Goal: Book appointment/travel/reservation

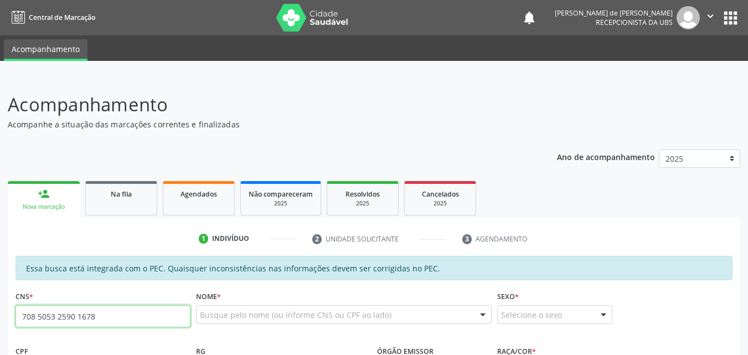
type input "708 5053 2590 1678"
type input "040.565.364-65"
type input "[DATE]"
type input "Benedita Fortunato do Nascimento"
type input "[PHONE_NUMBER]"
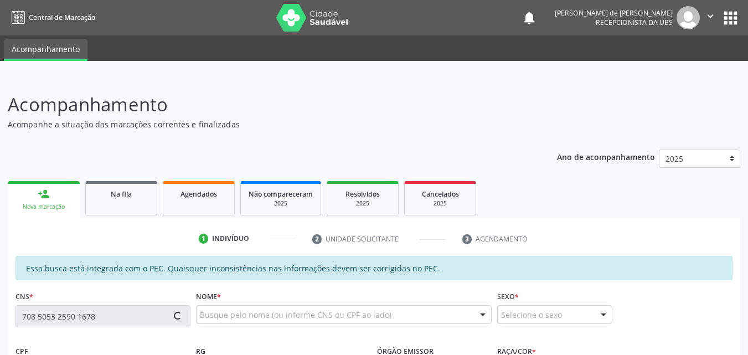
type input "S/N"
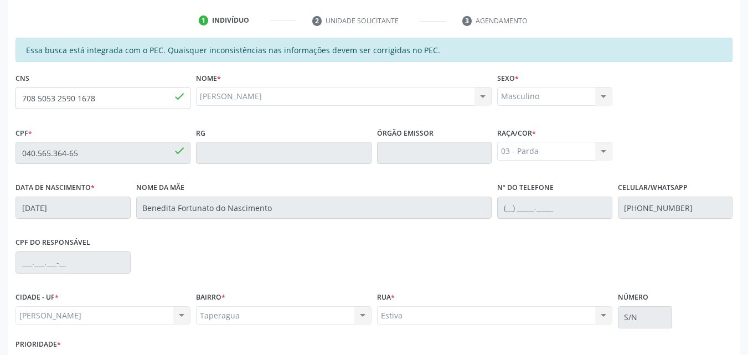
scroll to position [293, 0]
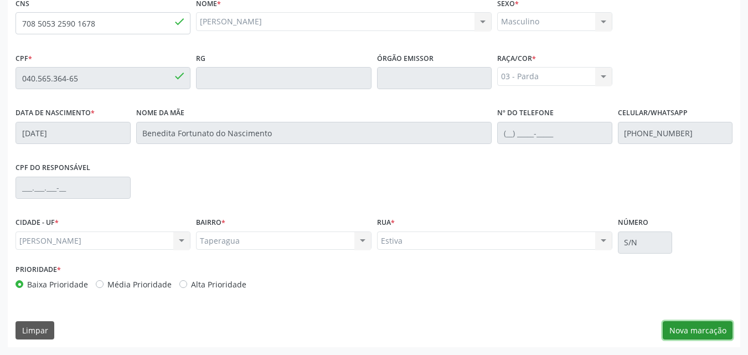
click at [681, 328] on button "Nova marcação" at bounding box center [697, 330] width 70 height 19
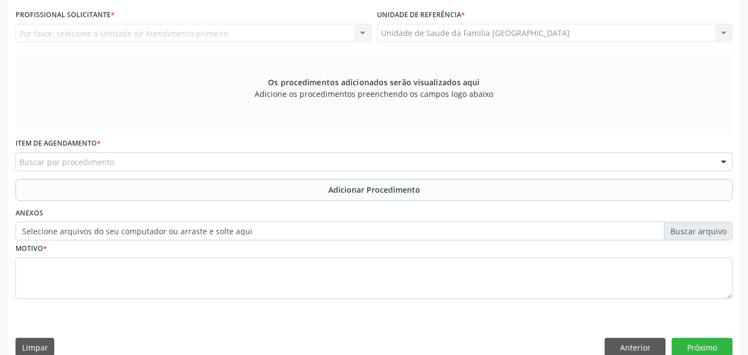
scroll to position [34, 0]
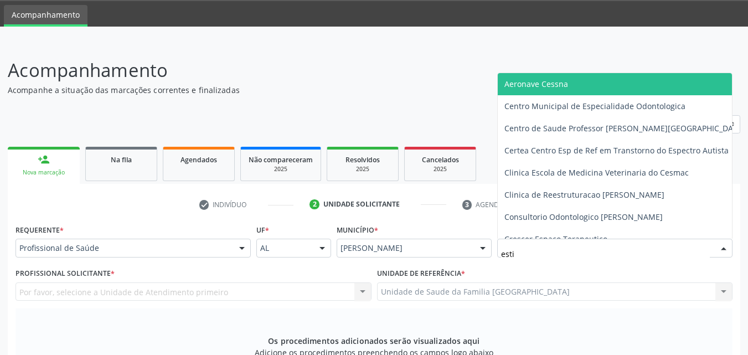
type input "estiv"
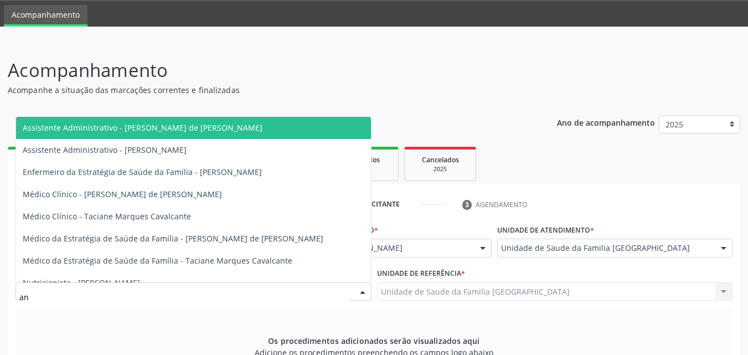
type input "a"
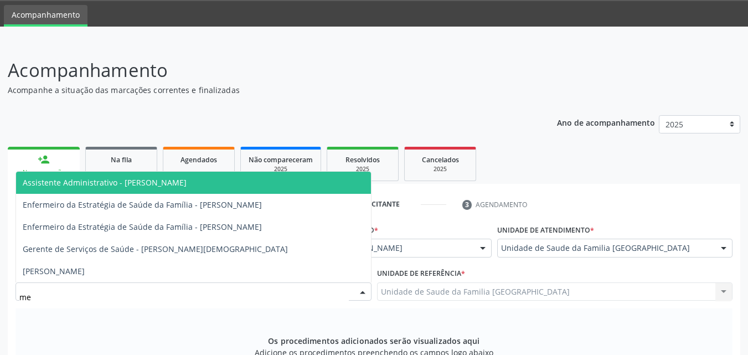
type input "m"
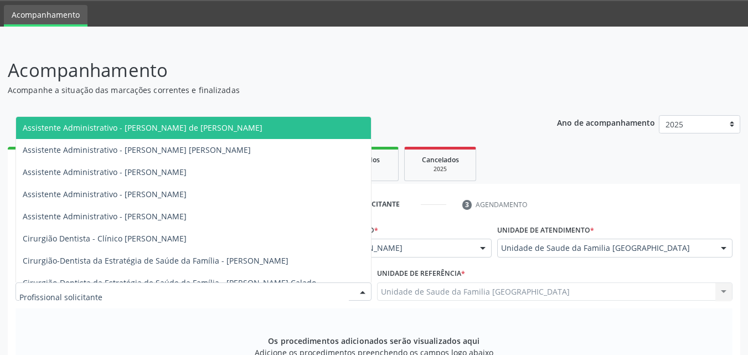
click at [129, 327] on div "Os procedimentos adicionados serão visualizados aqui Adicione os procedimentos …" at bounding box center [373, 350] width 717 height 85
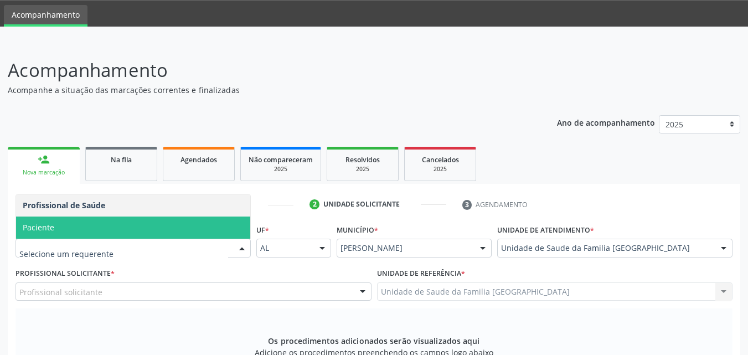
click at [41, 224] on span "Paciente" at bounding box center [39, 227] width 32 height 11
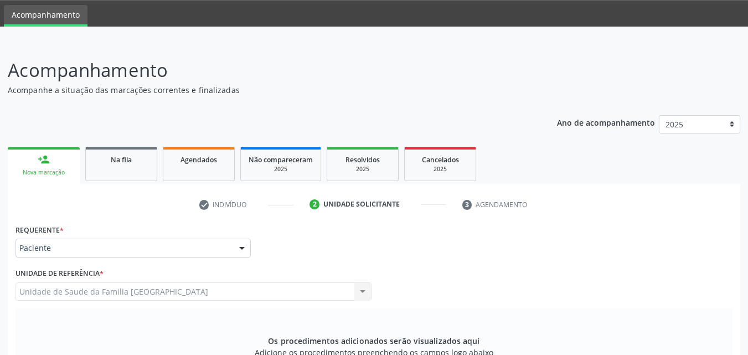
scroll to position [310, 0]
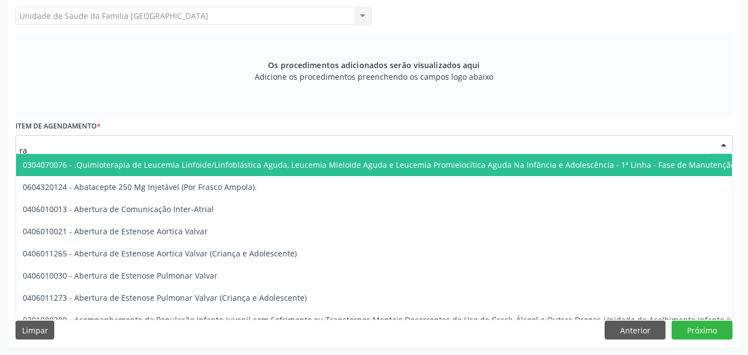
type input "r"
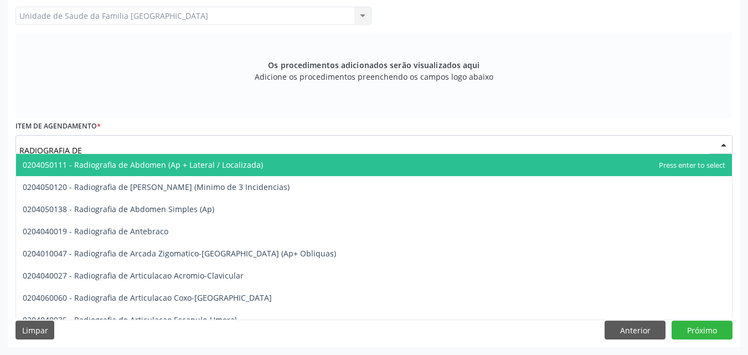
type input "RADIOGRAFIA DE T"
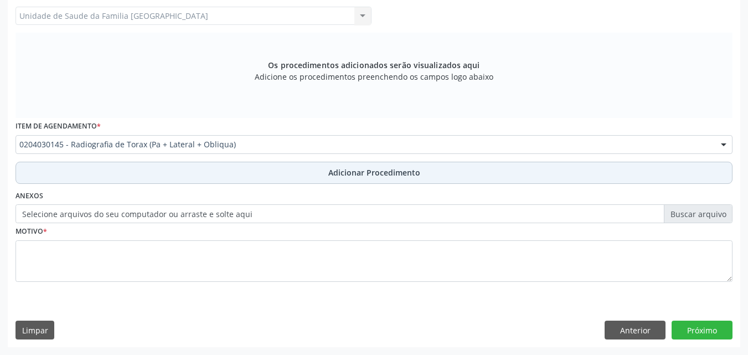
click at [159, 173] on button "Adicionar Procedimento" at bounding box center [373, 173] width 717 height 22
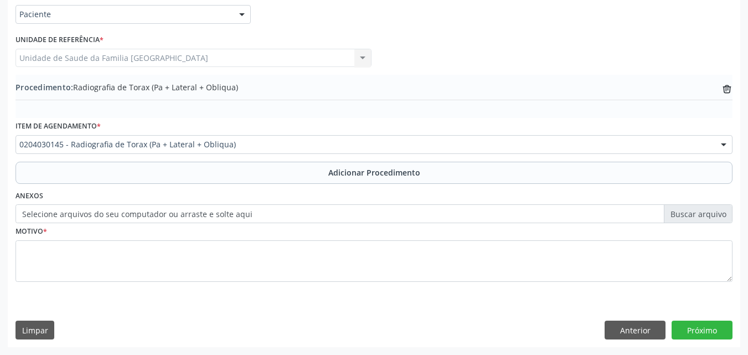
scroll to position [268, 0]
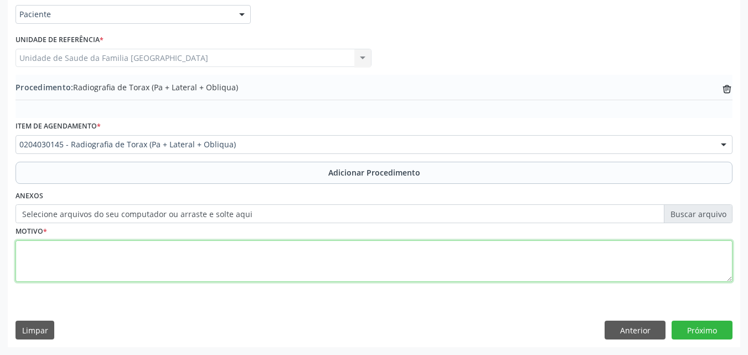
click at [146, 266] on textarea at bounding box center [373, 261] width 717 height 42
type textarea "URGENTE."
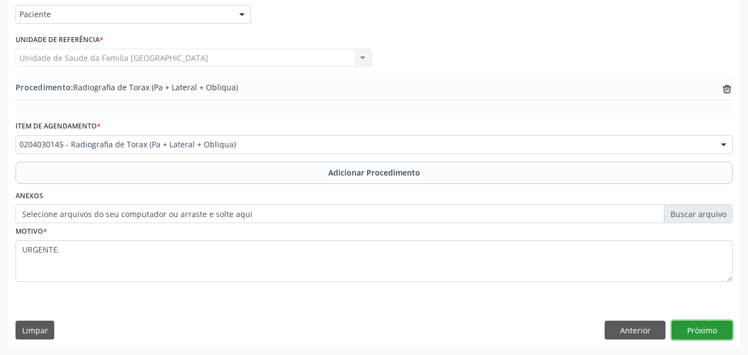
click at [694, 329] on button "Próximo" at bounding box center [701, 329] width 61 height 19
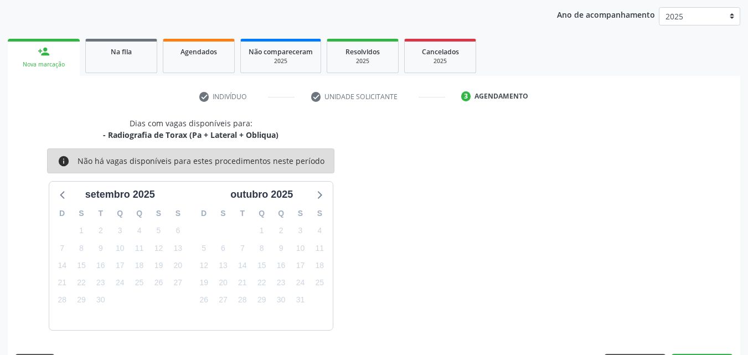
scroll to position [175, 0]
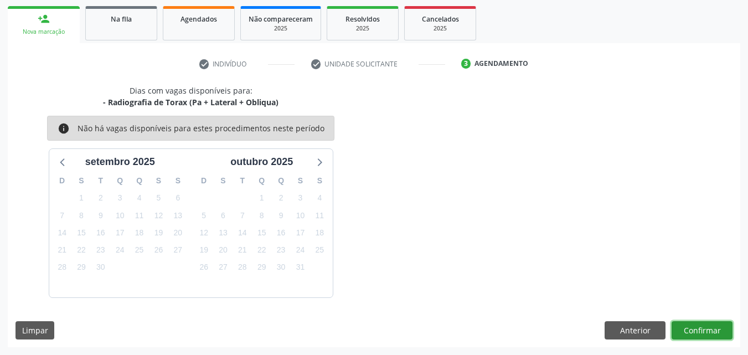
click at [694, 329] on button "Confirmar" at bounding box center [701, 330] width 61 height 19
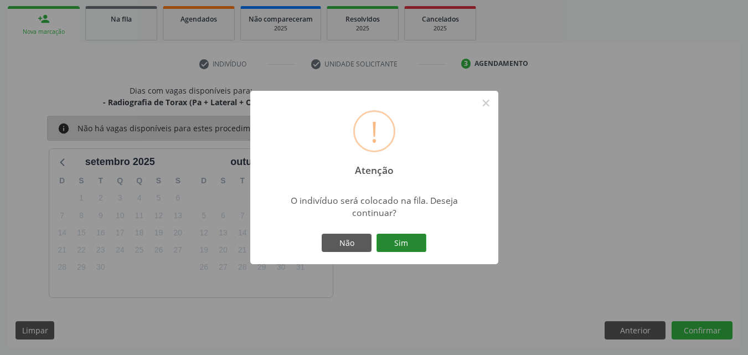
click at [411, 245] on button "Sim" at bounding box center [401, 242] width 50 height 19
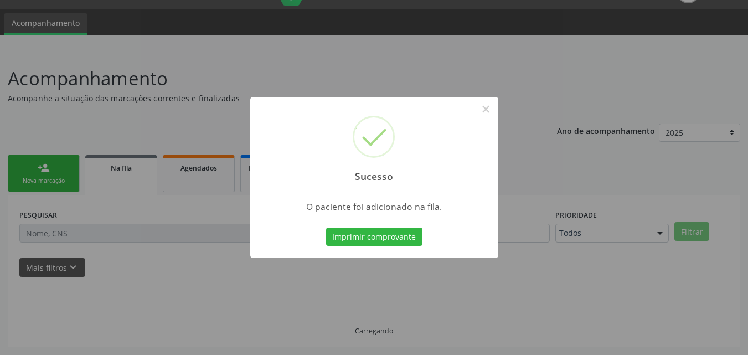
scroll to position [26, 0]
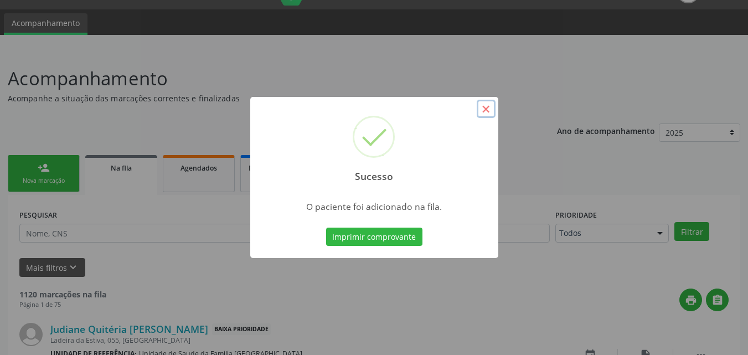
click at [484, 112] on button "×" at bounding box center [485, 109] width 19 height 19
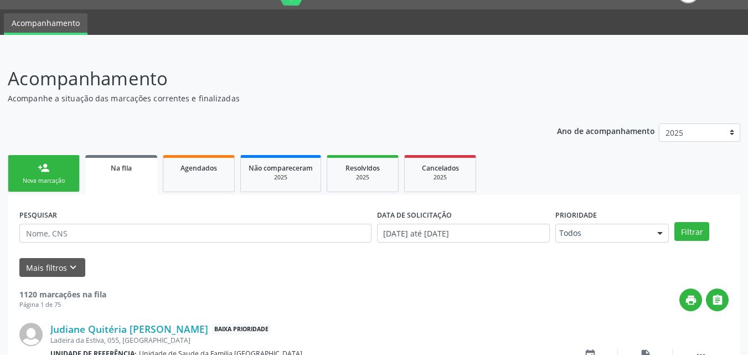
click at [27, 175] on link "person_add Nova marcação" at bounding box center [44, 173] width 72 height 37
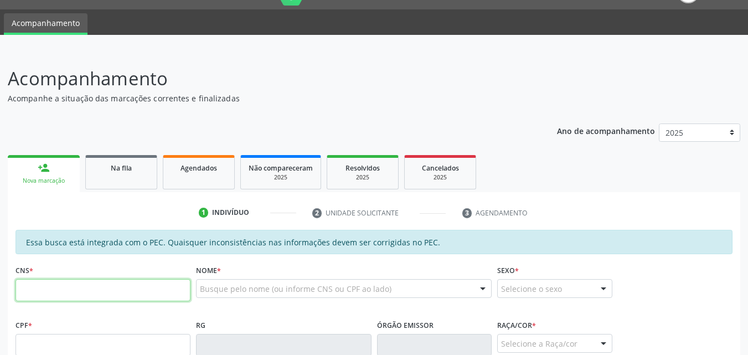
click at [43, 284] on input "text" at bounding box center [102, 290] width 175 height 22
type input "708 5053 2590 1678"
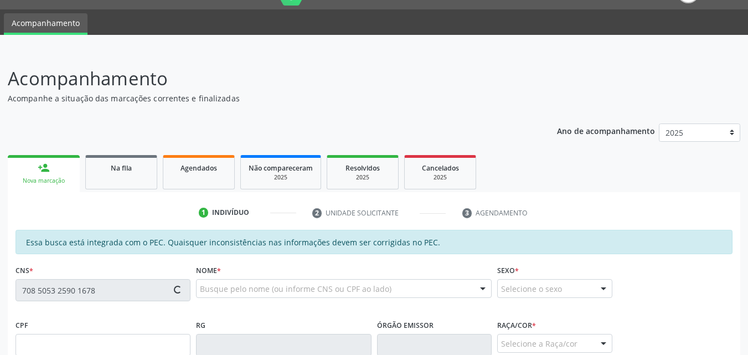
type input "040.565.364-65"
type input "[DATE]"
type input "Benedita Fortunato do Nascimento"
type input "[PHONE_NUMBER]"
type input "S/N"
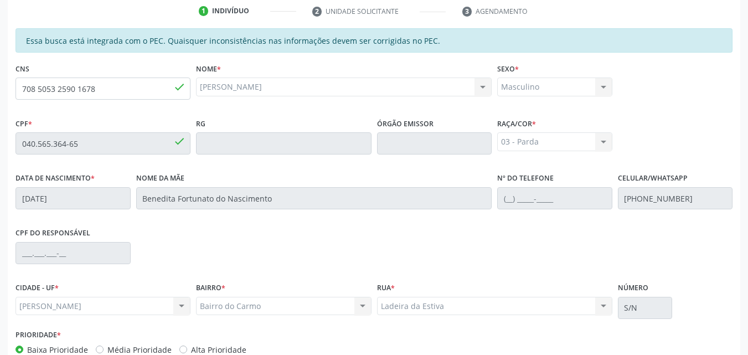
scroll to position [293, 0]
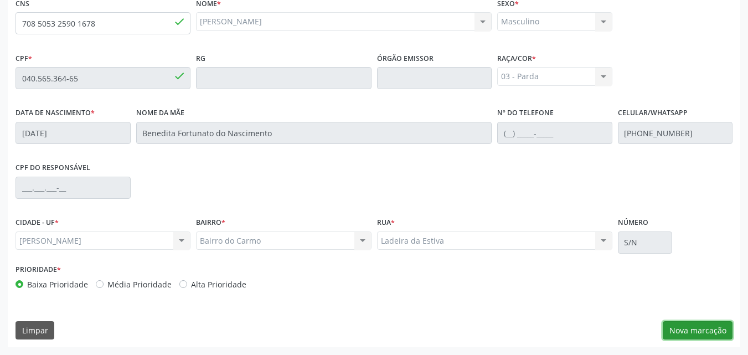
click at [688, 330] on button "Nova marcação" at bounding box center [697, 330] width 70 height 19
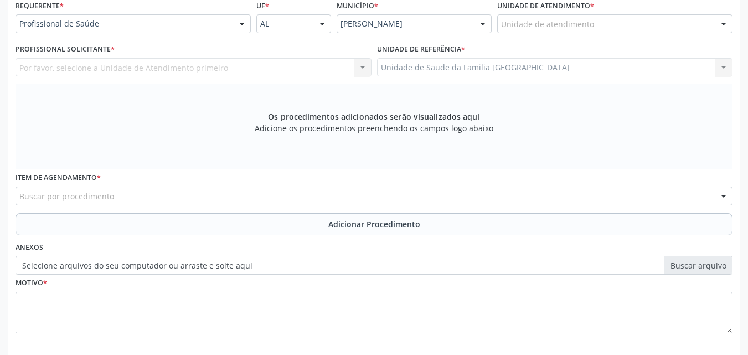
scroll to position [0, 0]
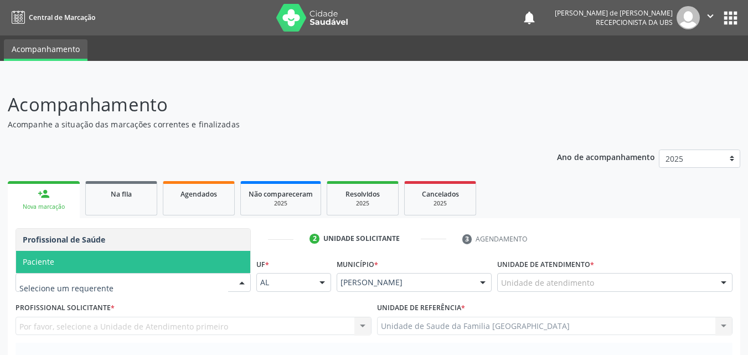
click at [62, 263] on span "Paciente" at bounding box center [133, 262] width 234 height 22
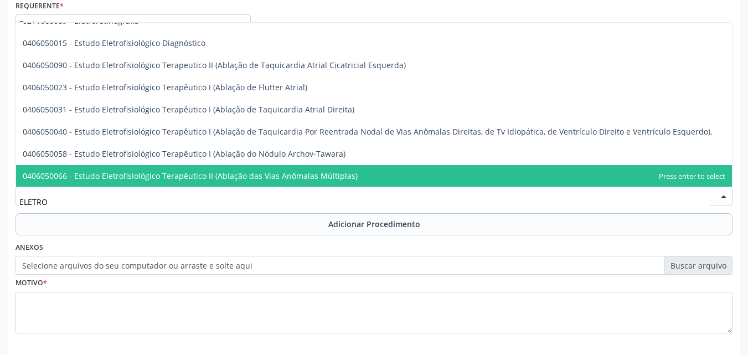
scroll to position [632, 0]
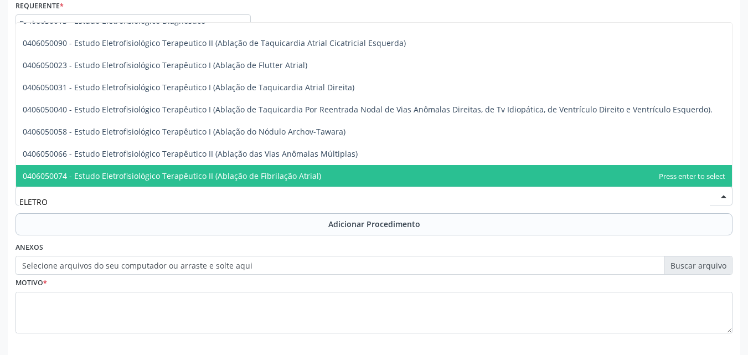
type input "ELETROC"
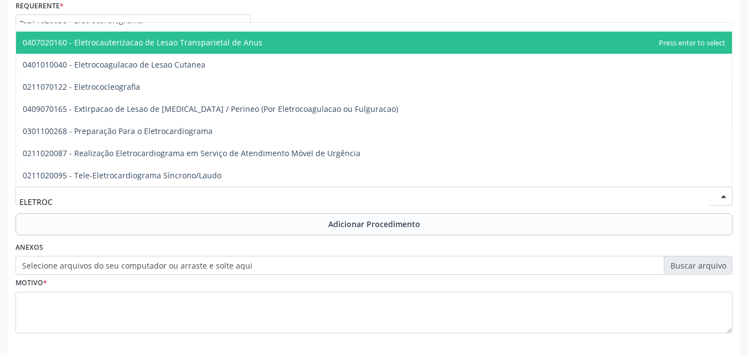
scroll to position [0, 0]
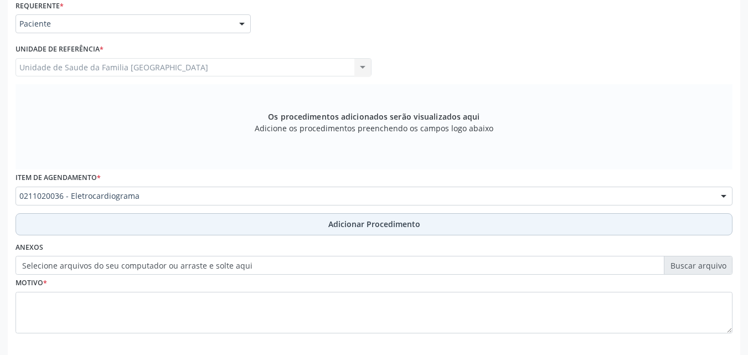
click at [212, 219] on button "Adicionar Procedimento" at bounding box center [373, 224] width 717 height 22
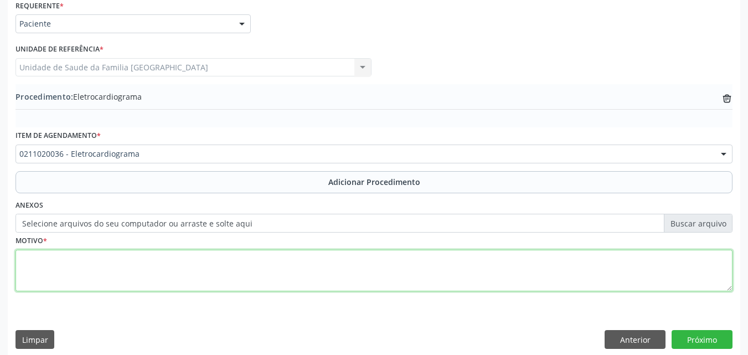
click at [204, 261] on textarea at bounding box center [373, 271] width 717 height 42
type textarea "URGENTE"
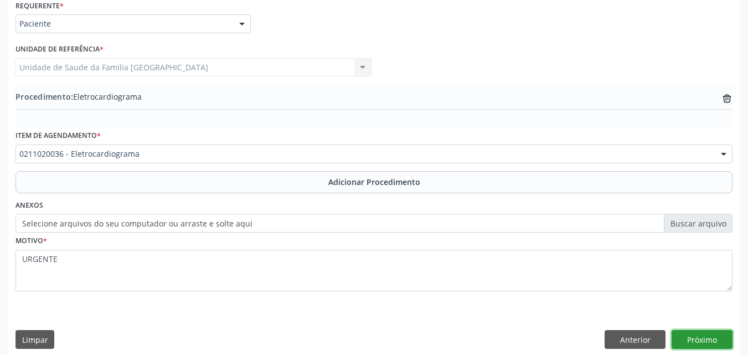
click at [705, 343] on button "Próximo" at bounding box center [701, 339] width 61 height 19
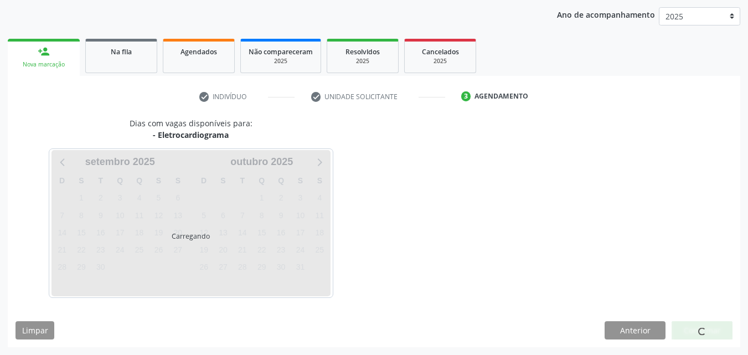
scroll to position [175, 0]
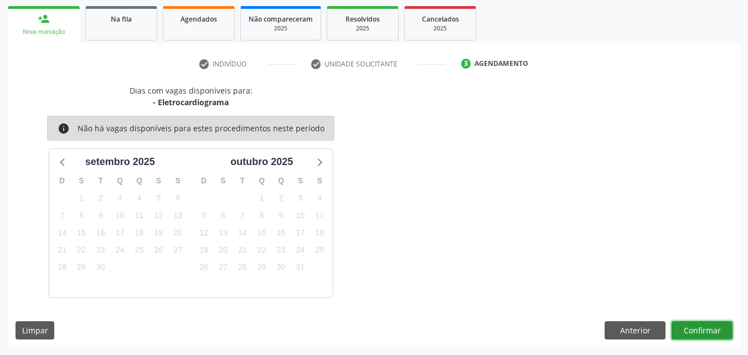
click at [697, 334] on button "Confirmar" at bounding box center [701, 330] width 61 height 19
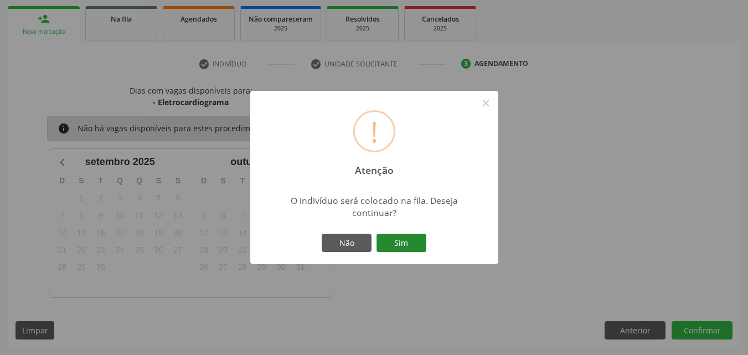
click at [403, 248] on button "Sim" at bounding box center [401, 242] width 50 height 19
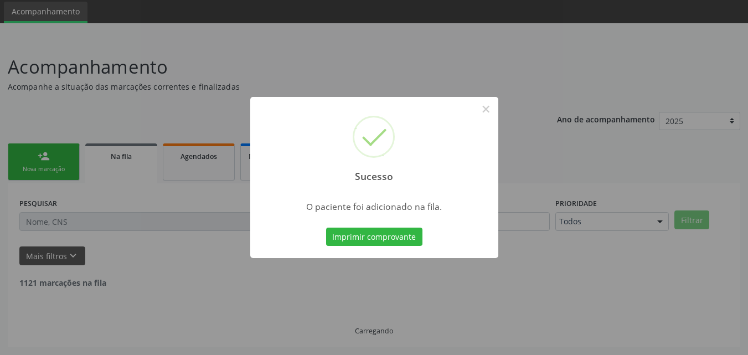
scroll to position [26, 0]
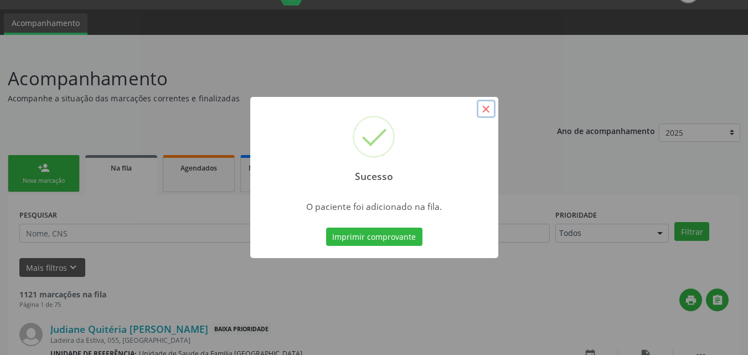
click at [485, 112] on button "×" at bounding box center [485, 109] width 19 height 19
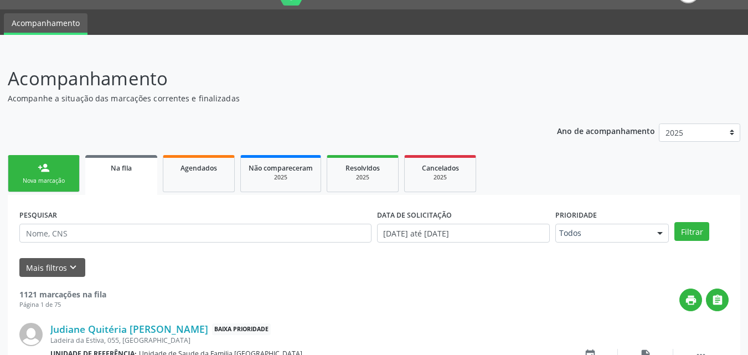
click at [58, 181] on div "Nova marcação" at bounding box center [43, 181] width 55 height 8
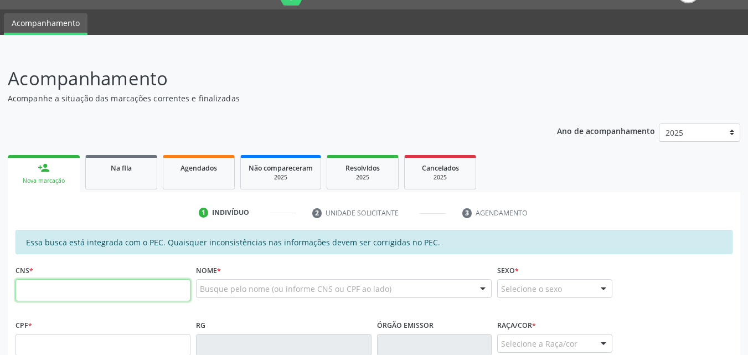
click at [57, 283] on input "text" at bounding box center [102, 290] width 175 height 22
type input "708 0008 4776 1525"
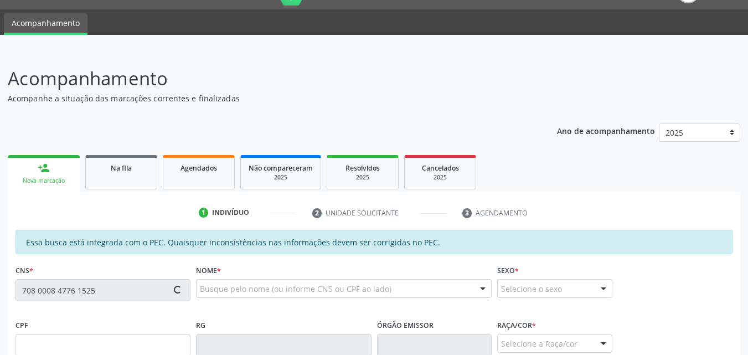
type input "015.906.194-63"
type input "2[DATE]"
type input "[PERSON_NAME]"
type input "[PHONE_NUMBER]"
type input "13"
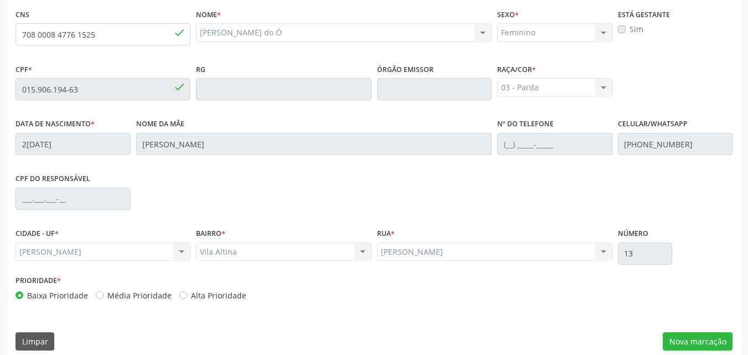
scroll to position [293, 0]
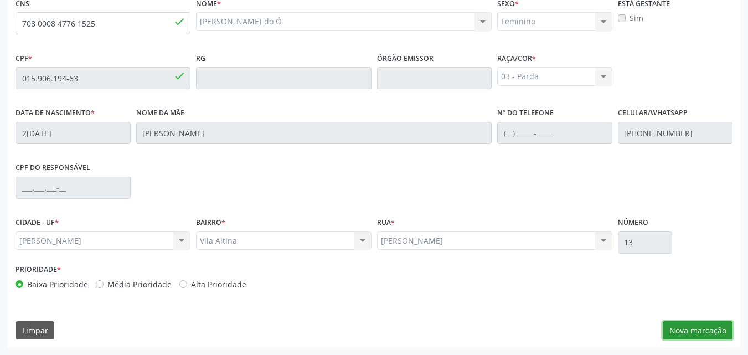
click at [679, 325] on button "Nova marcação" at bounding box center [697, 330] width 70 height 19
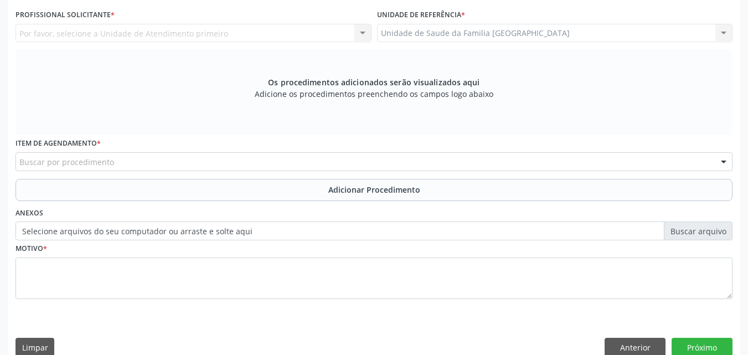
scroll to position [34, 0]
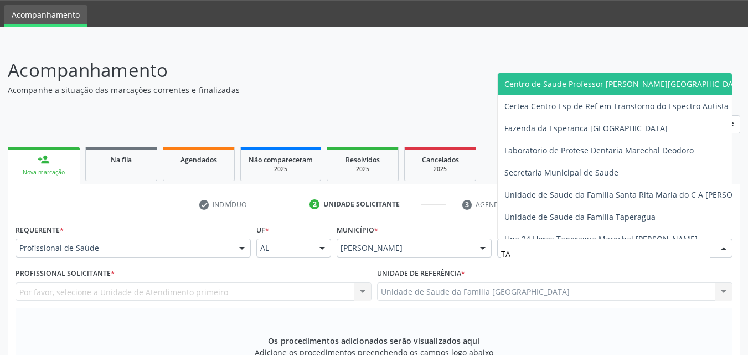
type input "T"
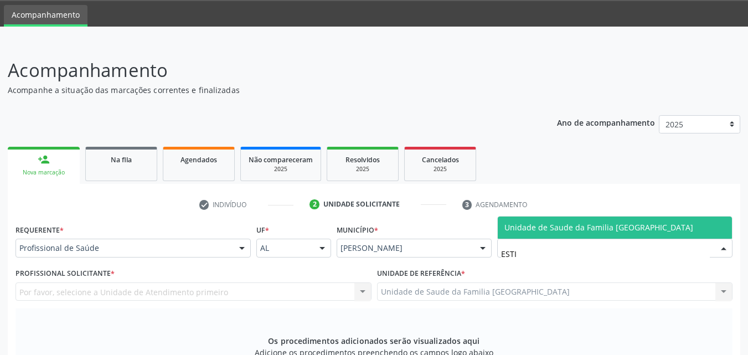
type input "ESTIV"
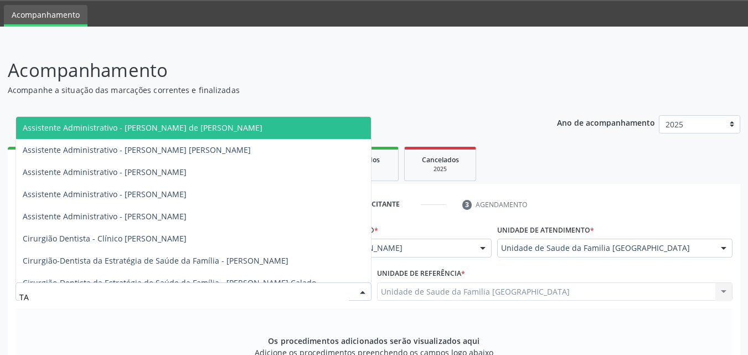
type input "TAC"
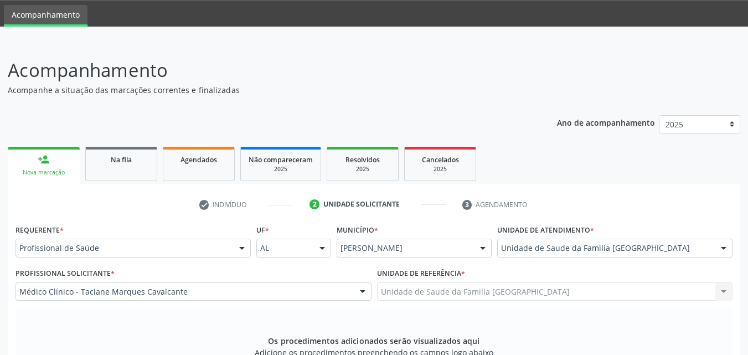
scroll to position [310, 0]
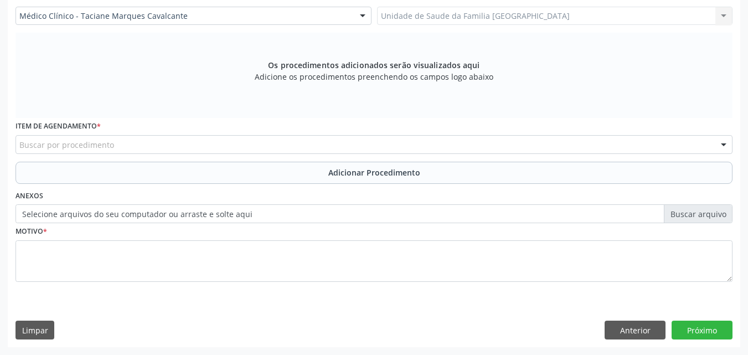
click at [144, 142] on div "Buscar por procedimento" at bounding box center [373, 144] width 717 height 19
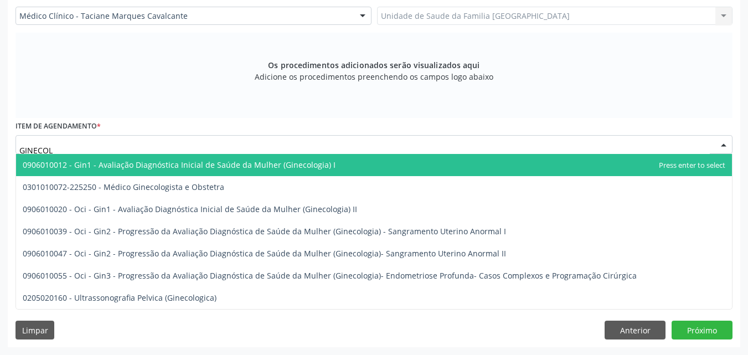
type input "GINECOLO"
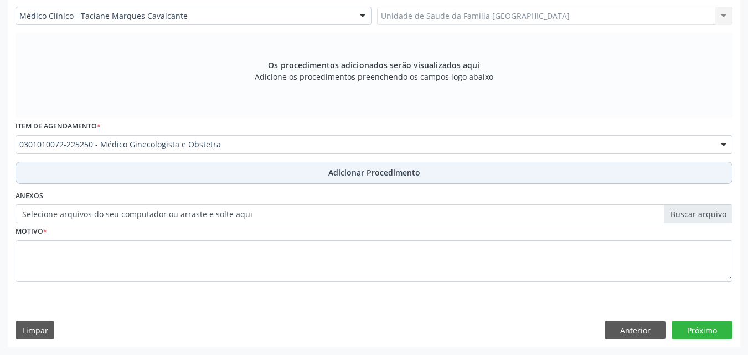
drag, startPoint x: 175, startPoint y: 171, endPoint x: 167, endPoint y: 278, distance: 107.7
click at [175, 172] on button "Adicionar Procedimento" at bounding box center [373, 173] width 717 height 22
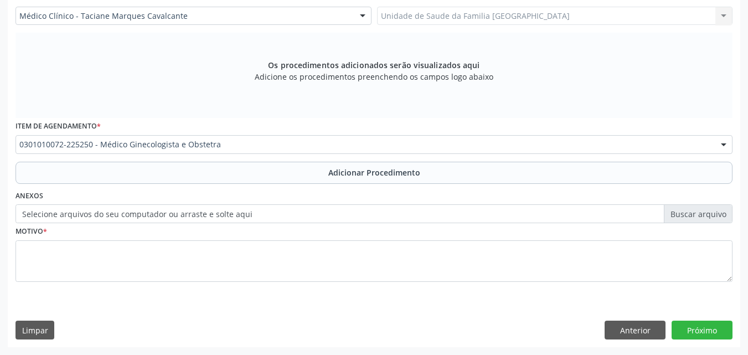
scroll to position [268, 0]
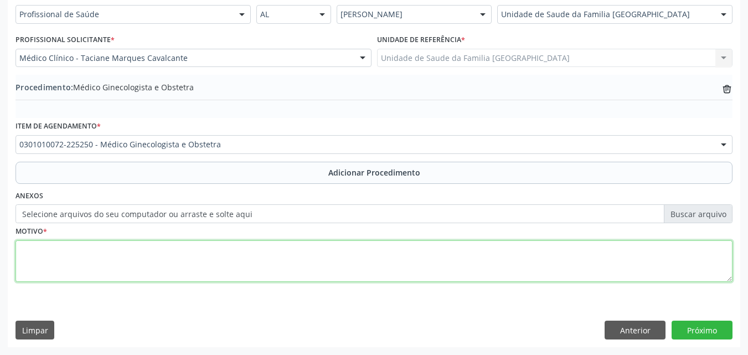
click at [159, 257] on textarea at bounding box center [373, 261] width 717 height 42
type textarea "DISMENORRÉIA NÃO ESPECIFICADA."
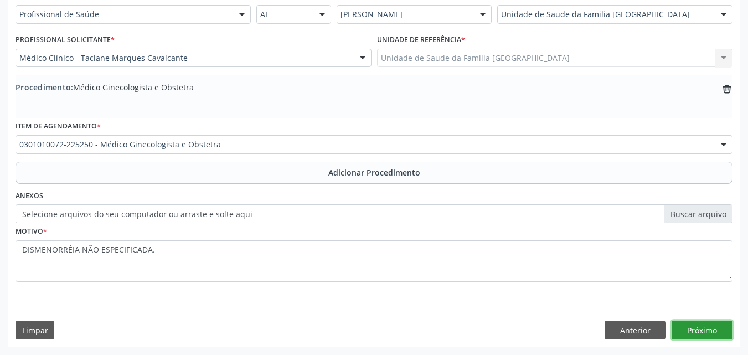
click at [686, 329] on button "Próximo" at bounding box center [701, 329] width 61 height 19
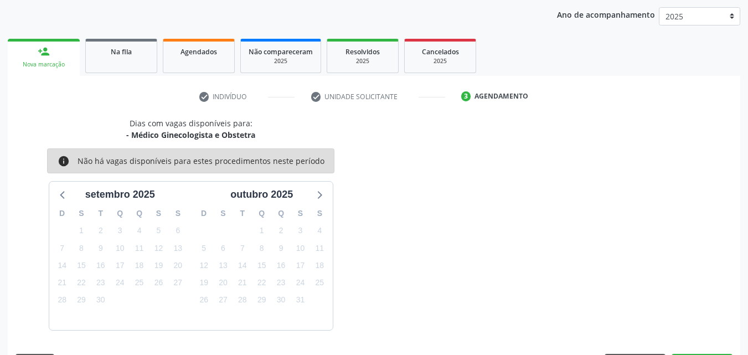
scroll to position [175, 0]
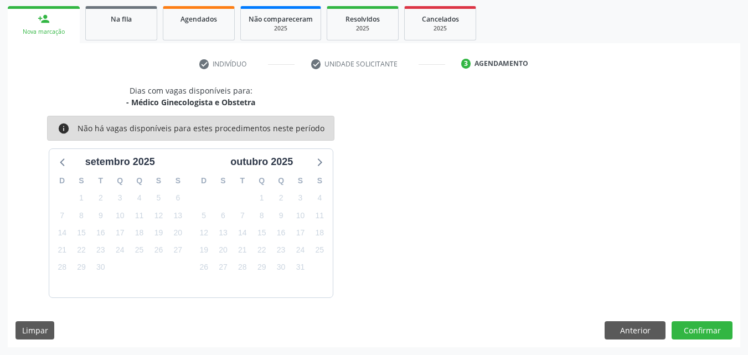
click at [713, 319] on div "Dias com vagas disponíveis para: - Médico Ginecologista e Obstetra info Não há …" at bounding box center [374, 216] width 732 height 262
click at [700, 327] on button "Confirmar" at bounding box center [701, 330] width 61 height 19
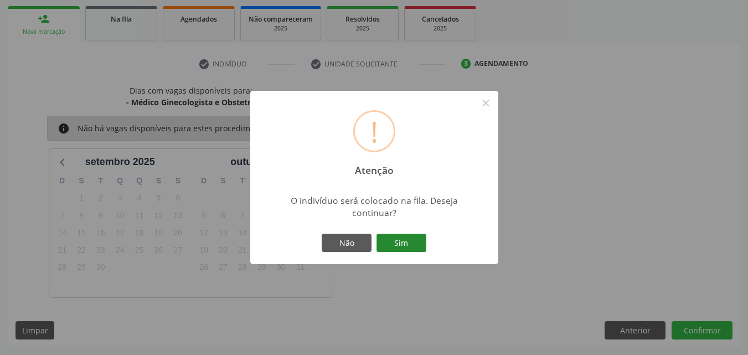
click at [396, 238] on button "Sim" at bounding box center [401, 242] width 50 height 19
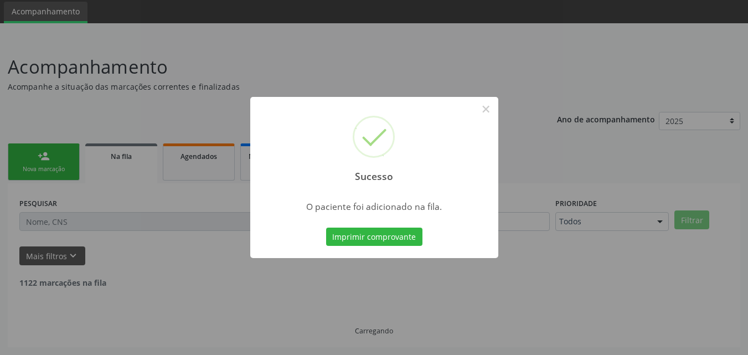
scroll to position [26, 0]
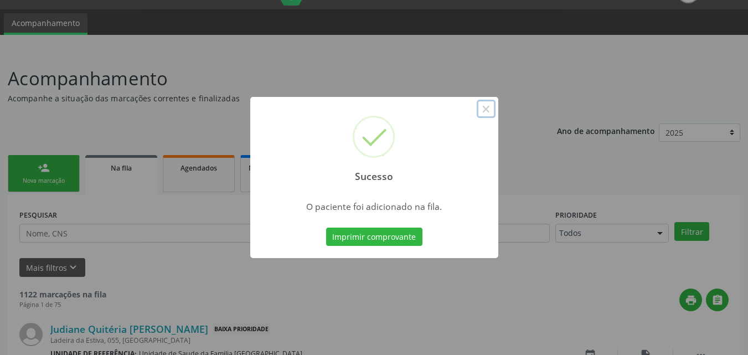
click at [484, 108] on button "×" at bounding box center [485, 109] width 19 height 19
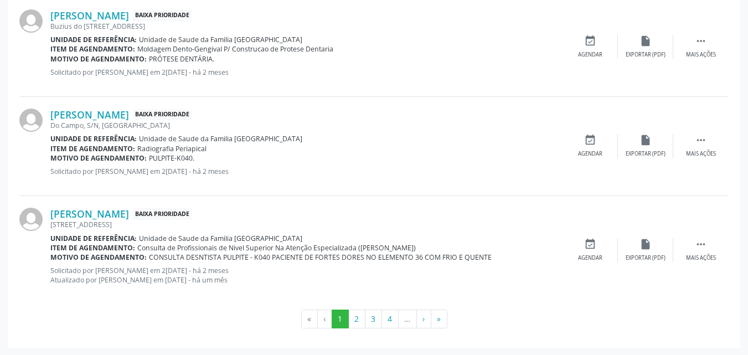
scroll to position [1539, 0]
click at [387, 321] on button "4" at bounding box center [389, 318] width 17 height 19
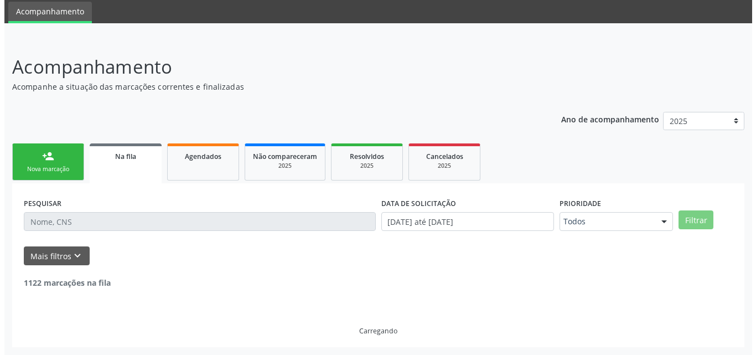
scroll to position [0, 0]
